Goal: Task Accomplishment & Management: Use online tool/utility

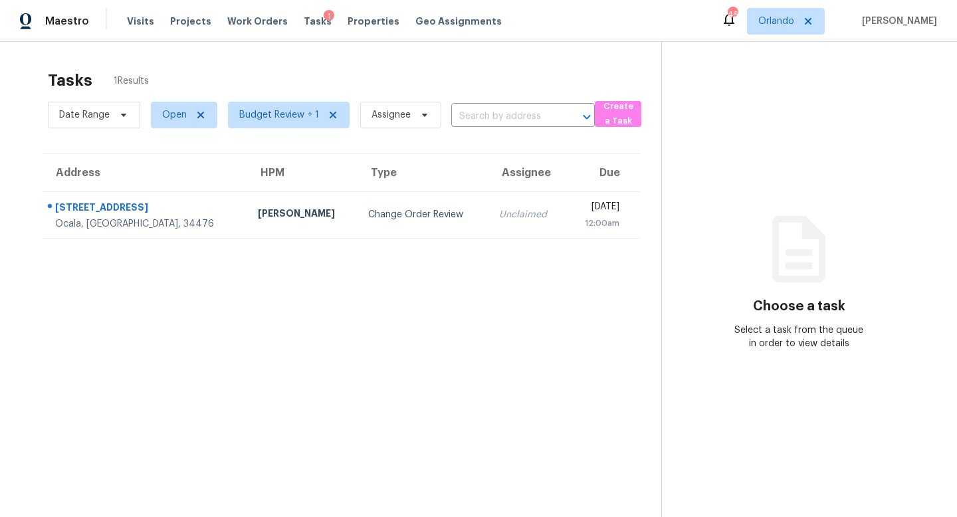
click at [368, 212] on div "Change Order Review" at bounding box center [423, 214] width 110 height 13
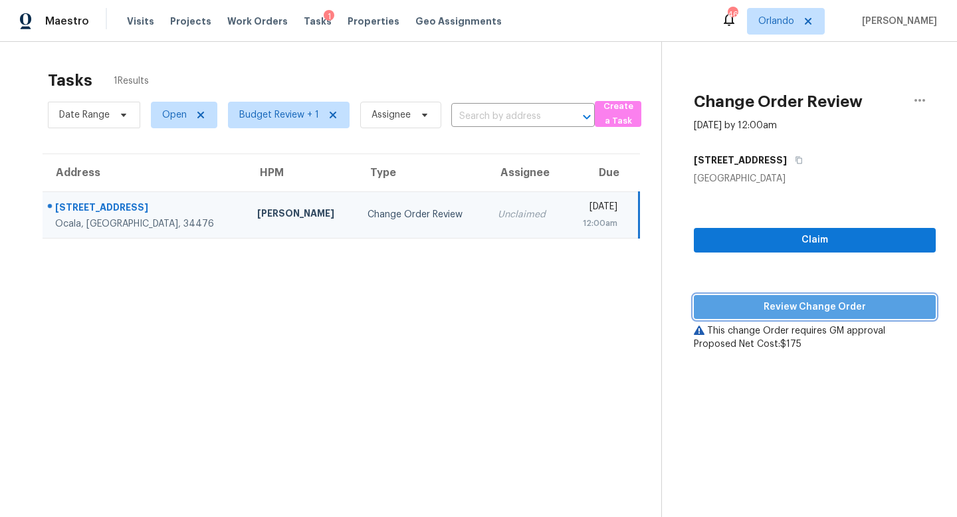
click at [819, 305] on span "Review Change Order" at bounding box center [814, 307] width 221 height 17
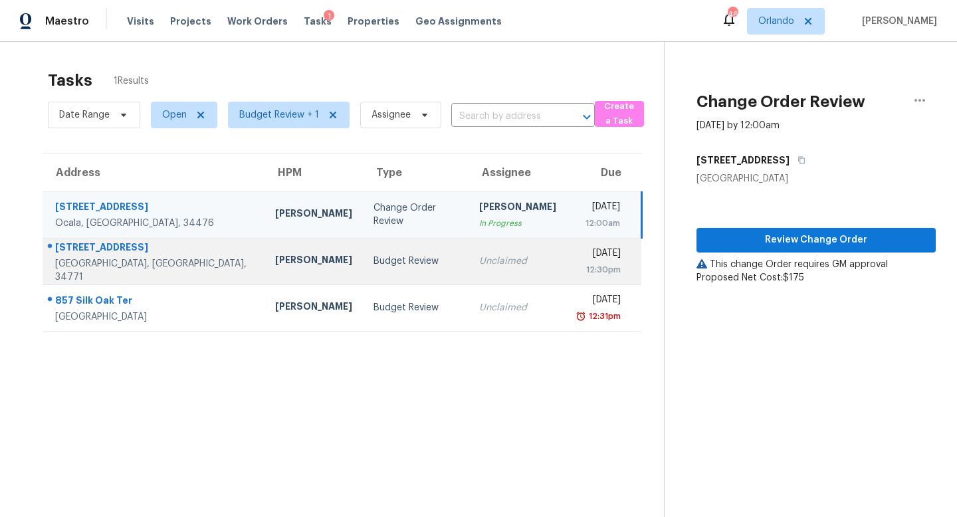
click at [388, 256] on div "Budget Review" at bounding box center [415, 261] width 84 height 13
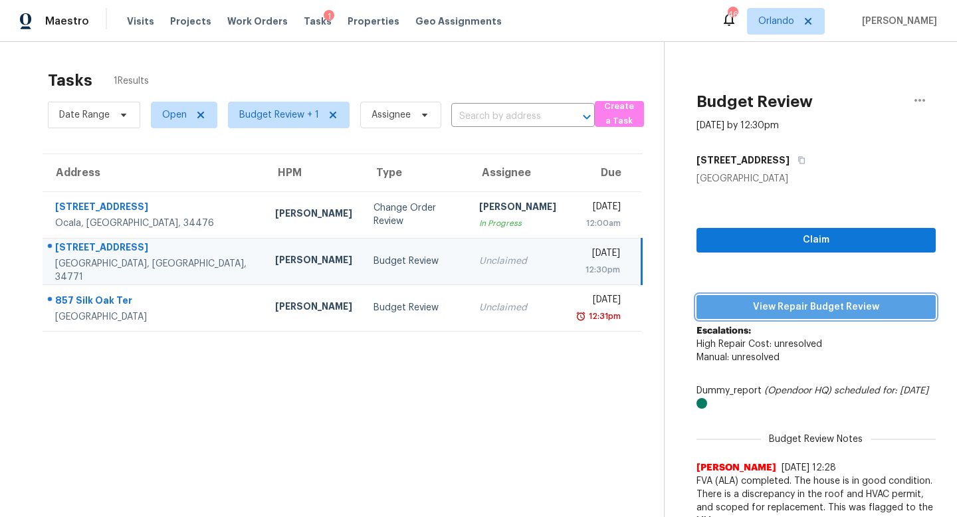
click at [797, 300] on span "View Repair Budget Review" at bounding box center [816, 307] width 218 height 17
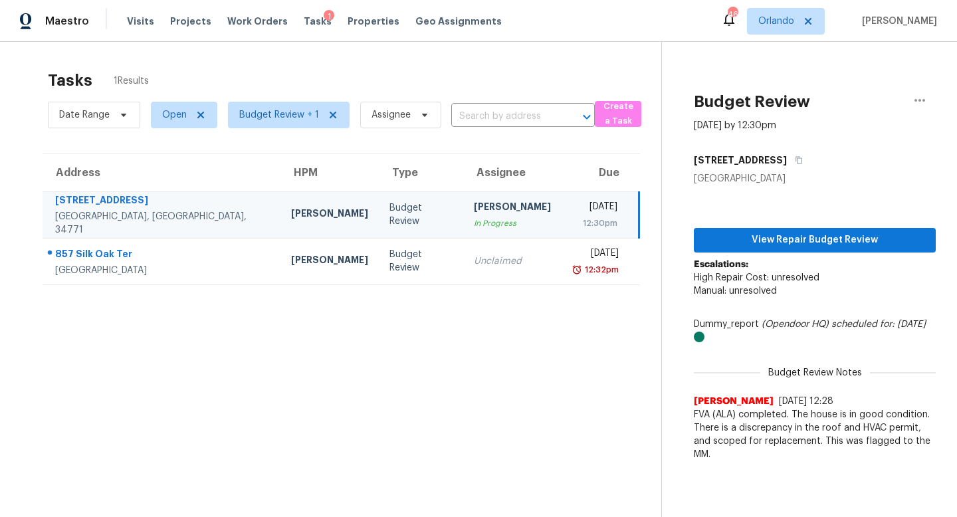
click at [482, 221] on div "In Progress" at bounding box center [512, 223] width 77 height 13
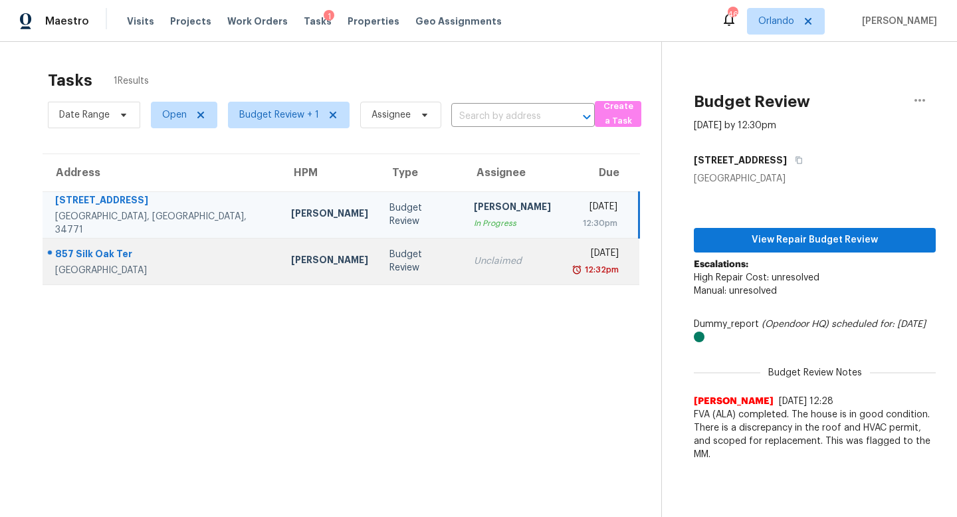
click at [474, 260] on div "Unclaimed" at bounding box center [512, 261] width 77 height 13
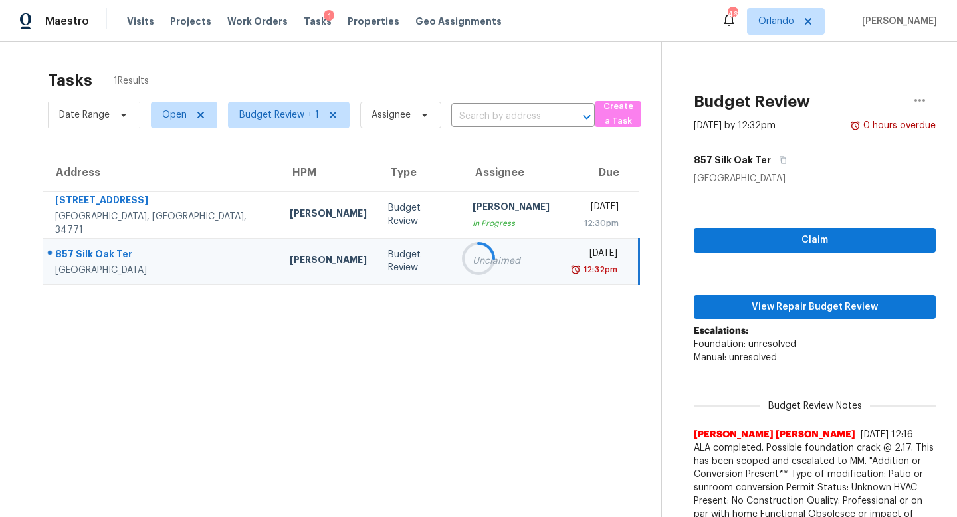
click at [820, 311] on div at bounding box center [478, 258] width 957 height 517
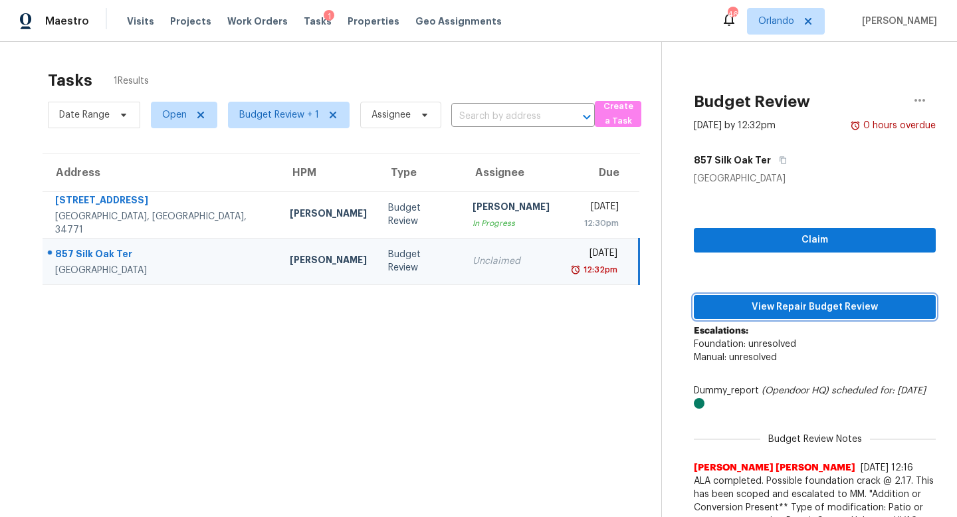
click at [804, 310] on span "View Repair Budget Review" at bounding box center [814, 307] width 221 height 17
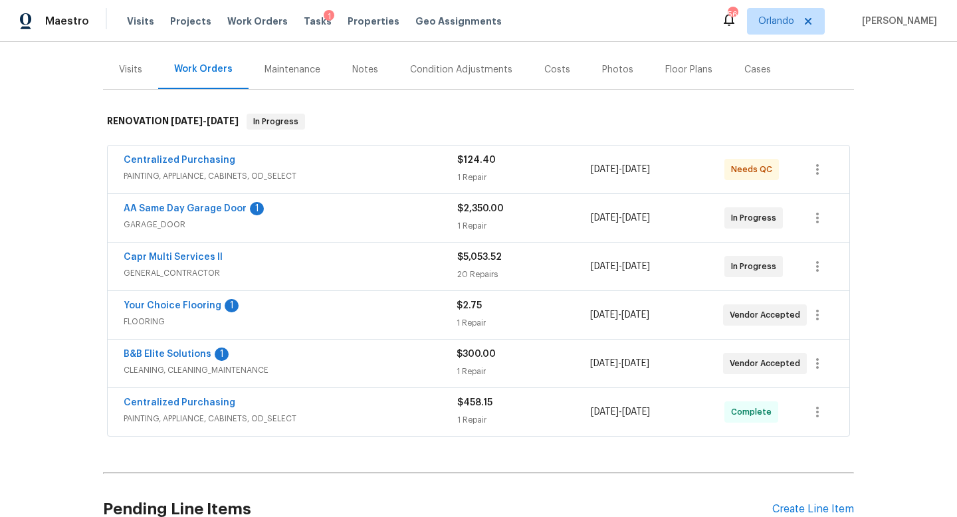
scroll to position [171, 0]
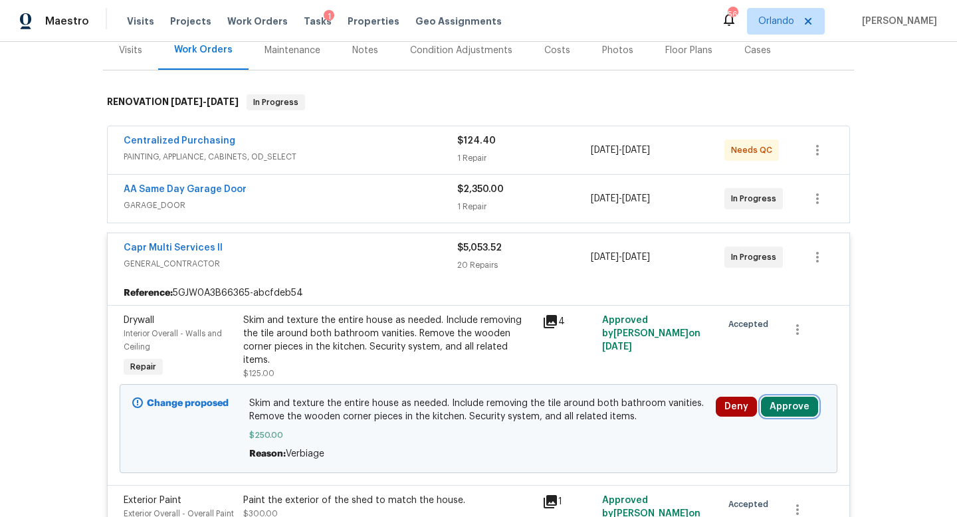
click at [801, 407] on button "Approve" at bounding box center [789, 407] width 57 height 20
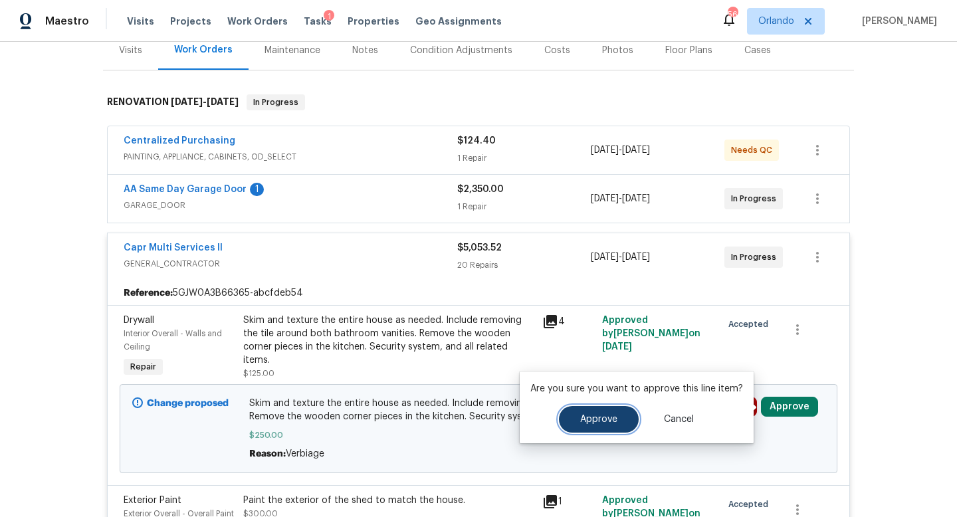
click at [613, 423] on span "Approve" at bounding box center [598, 420] width 37 height 10
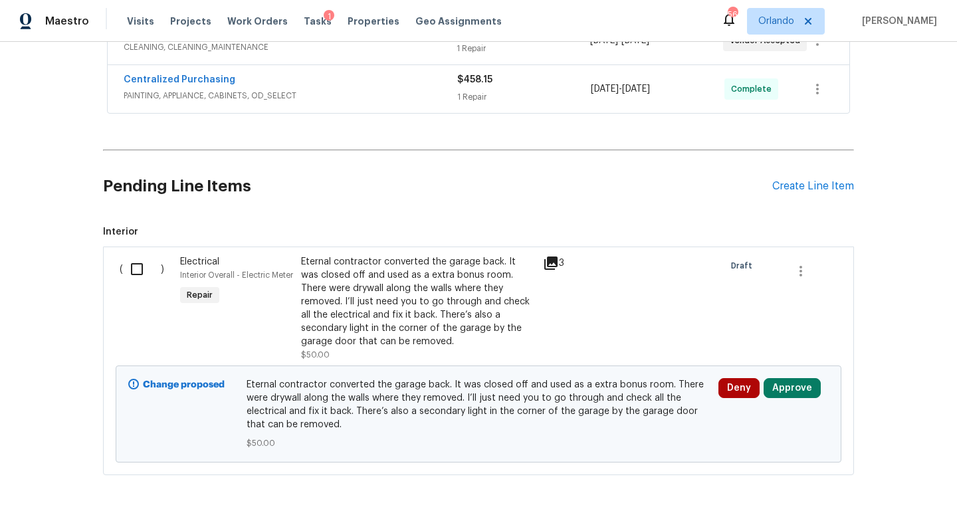
scroll to position [2702, 0]
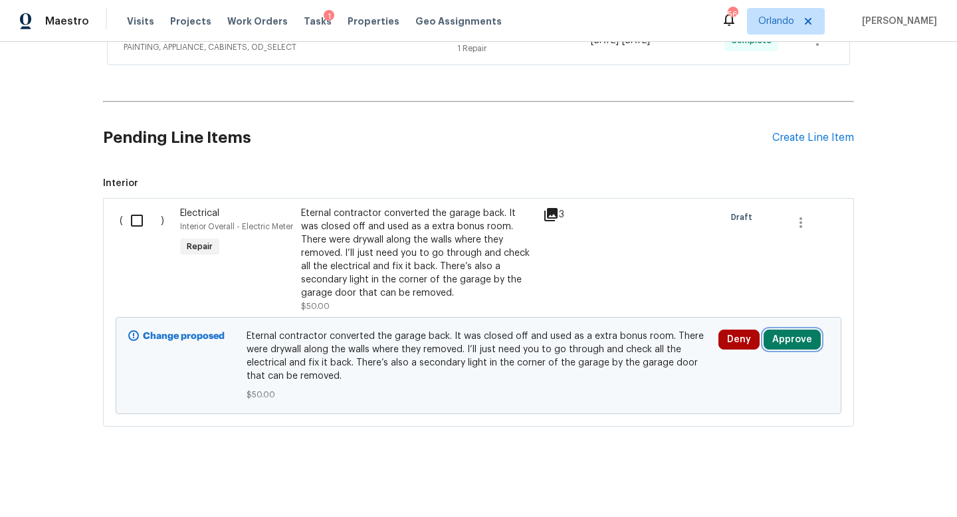
click at [783, 340] on button "Approve" at bounding box center [792, 340] width 57 height 20
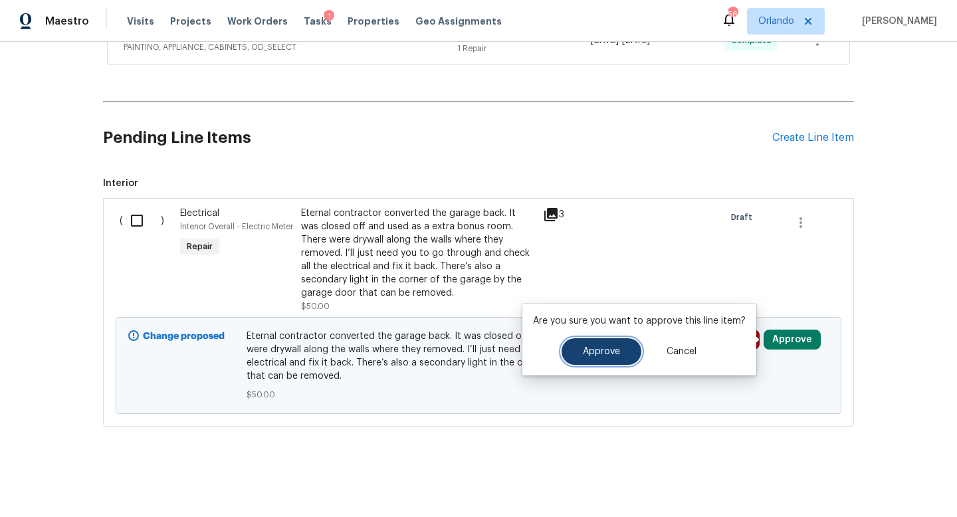
click at [609, 350] on span "Approve" at bounding box center [601, 352] width 37 height 10
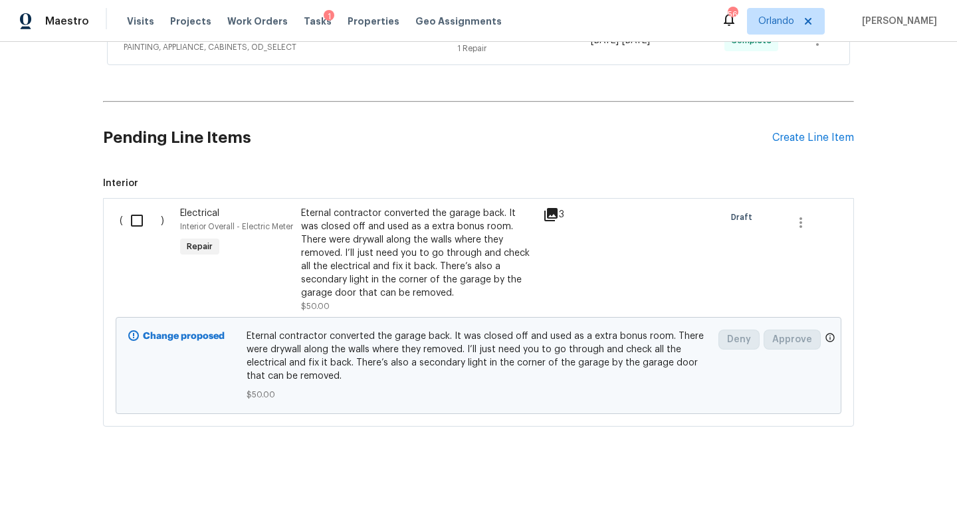
scroll to position [2613, 0]
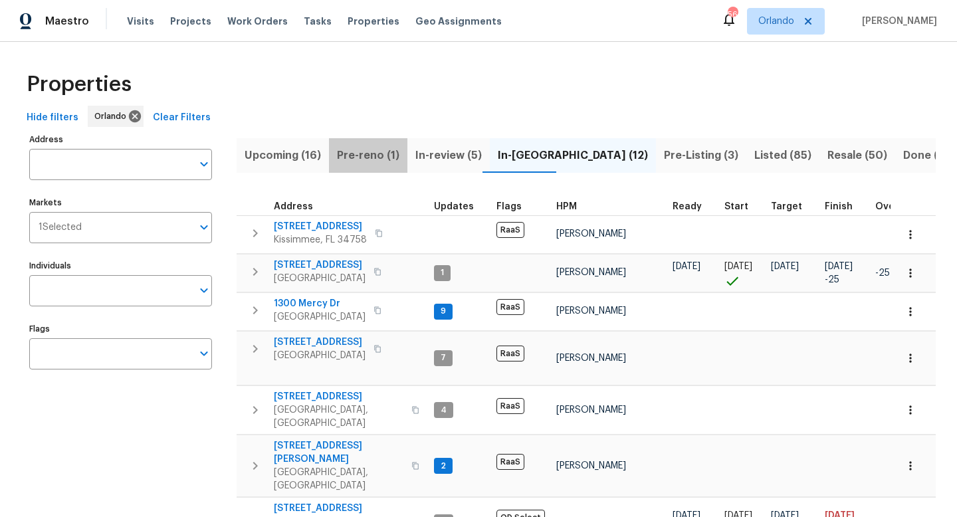
click at [373, 152] on span "Pre-reno (1)" at bounding box center [368, 155] width 62 height 19
